Goal: Information Seeking & Learning: Find specific page/section

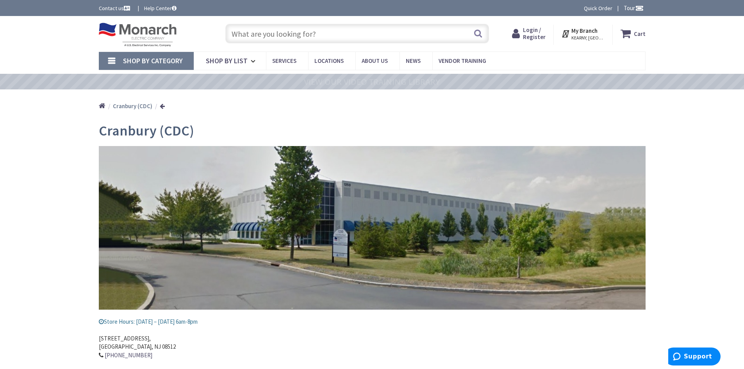
click at [259, 36] on input "text" at bounding box center [357, 34] width 264 height 20
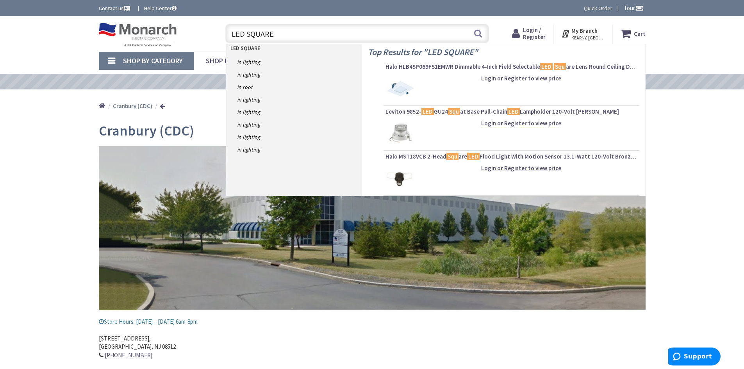
type input "LED SQUARE"
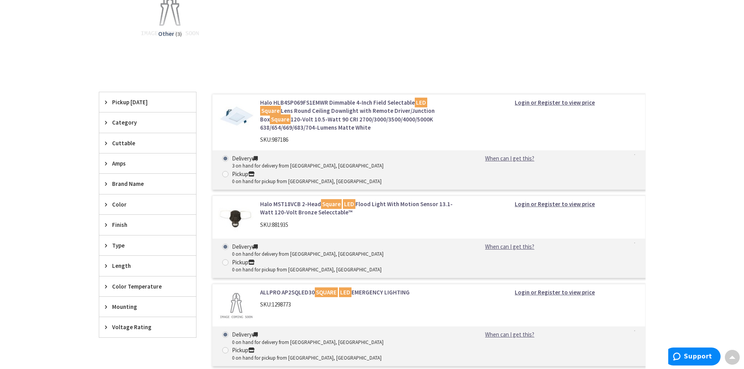
scroll to position [234, 0]
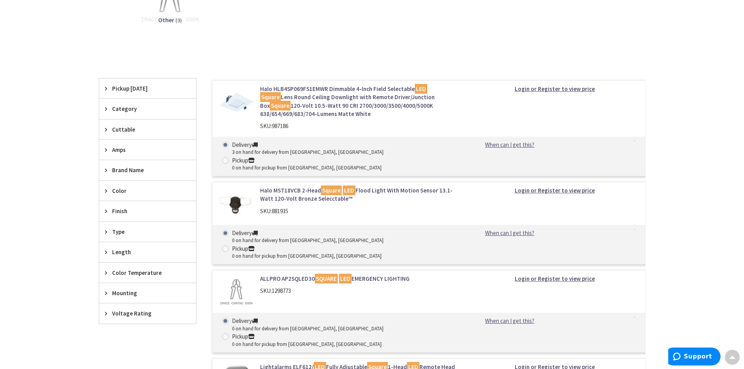
click at [123, 251] on span "Length" at bounding box center [144, 252] width 64 height 8
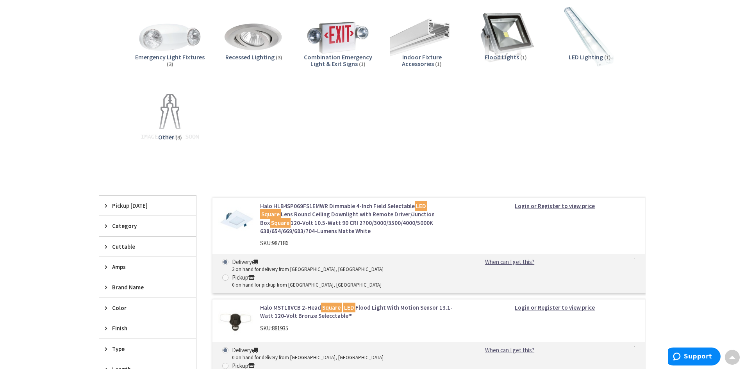
scroll to position [78, 0]
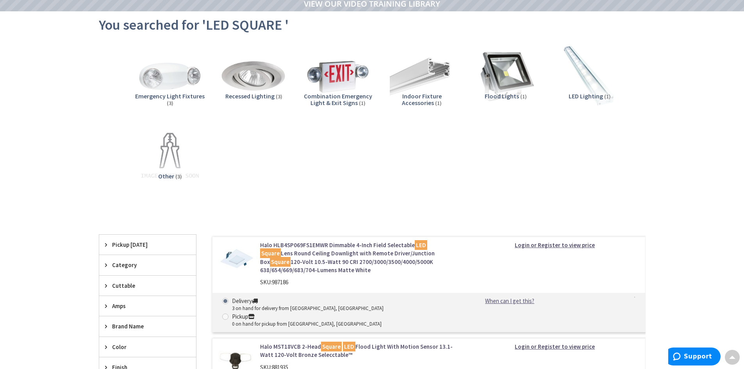
click at [259, 86] on img at bounding box center [253, 76] width 71 height 71
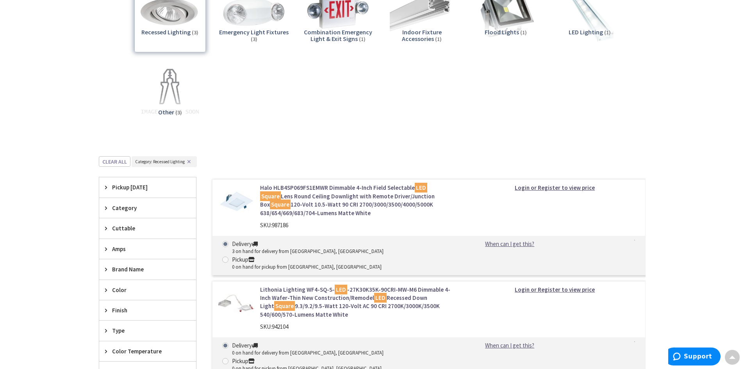
scroll to position [0, 0]
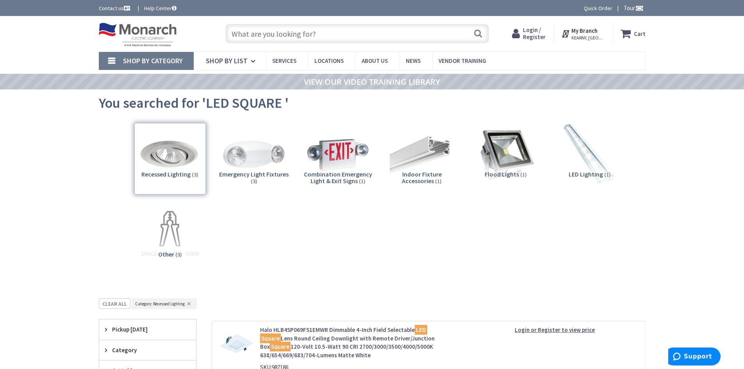
click at [256, 35] on input "text" at bounding box center [357, 34] width 264 height 20
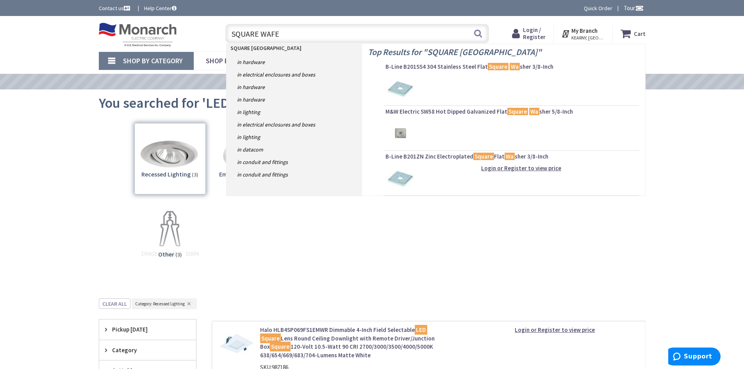
type input "SQUARE WAFER"
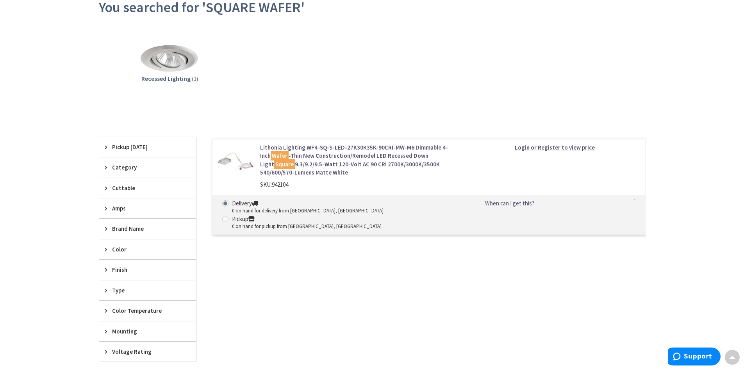
scroll to position [94, 0]
